Goal: Navigation & Orientation: Understand site structure

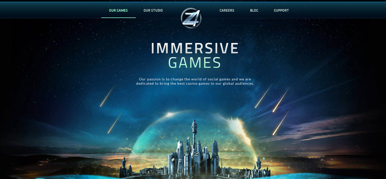
click at [116, 9] on link "OUR GAMES" at bounding box center [118, 10] width 34 height 17
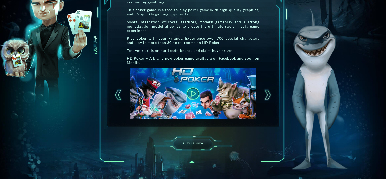
scroll to position [127, 0]
click at [270, 96] on div at bounding box center [267, 94] width 9 height 13
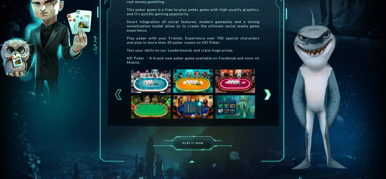
click at [270, 96] on div at bounding box center [267, 94] width 9 height 13
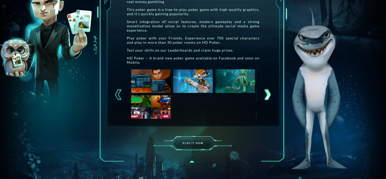
click at [270, 96] on div at bounding box center [267, 94] width 9 height 13
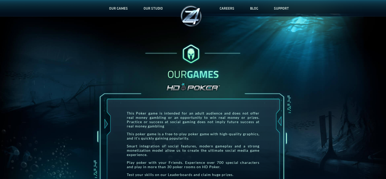
scroll to position [0, 0]
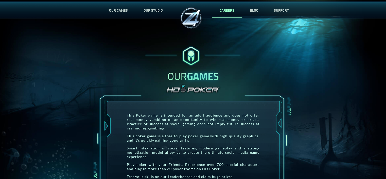
click at [223, 9] on link "CAREERS" at bounding box center [227, 10] width 30 height 17
click at [157, 12] on link "OUR STUDIO" at bounding box center [153, 10] width 35 height 17
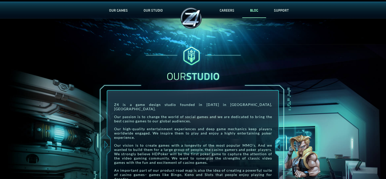
click at [254, 11] on link "BLOG" at bounding box center [254, 10] width 24 height 17
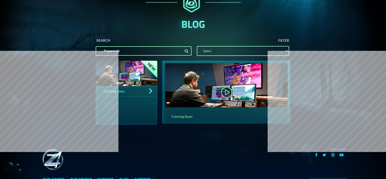
scroll to position [105, 0]
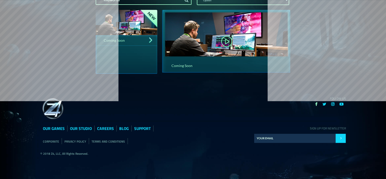
click at [315, 103] on icon at bounding box center [316, 104] width 2 height 4
